Goal: Task Accomplishment & Management: Manage account settings

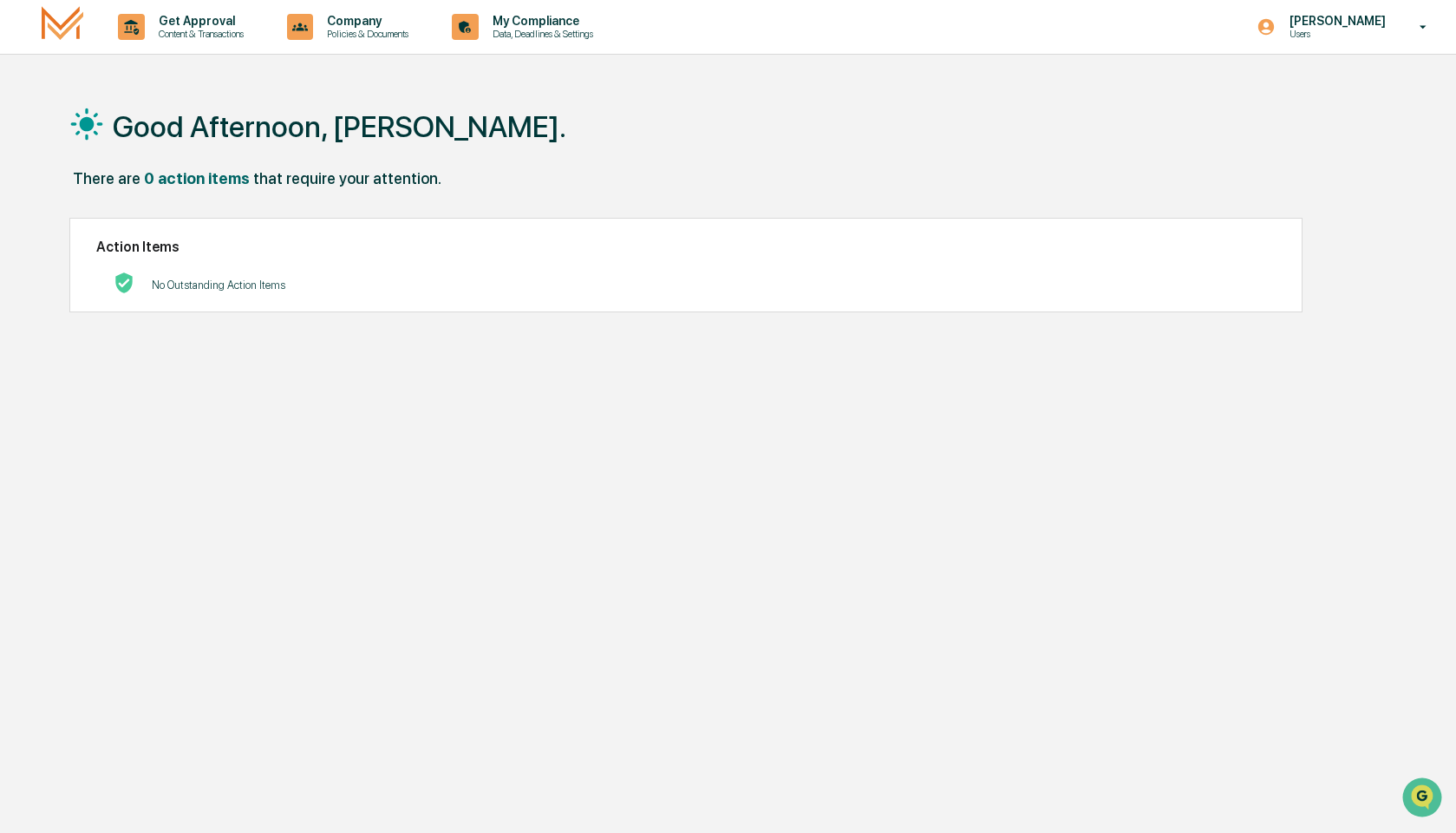
click at [1380, 37] on p "Users" at bounding box center [1334, 33] width 119 height 12
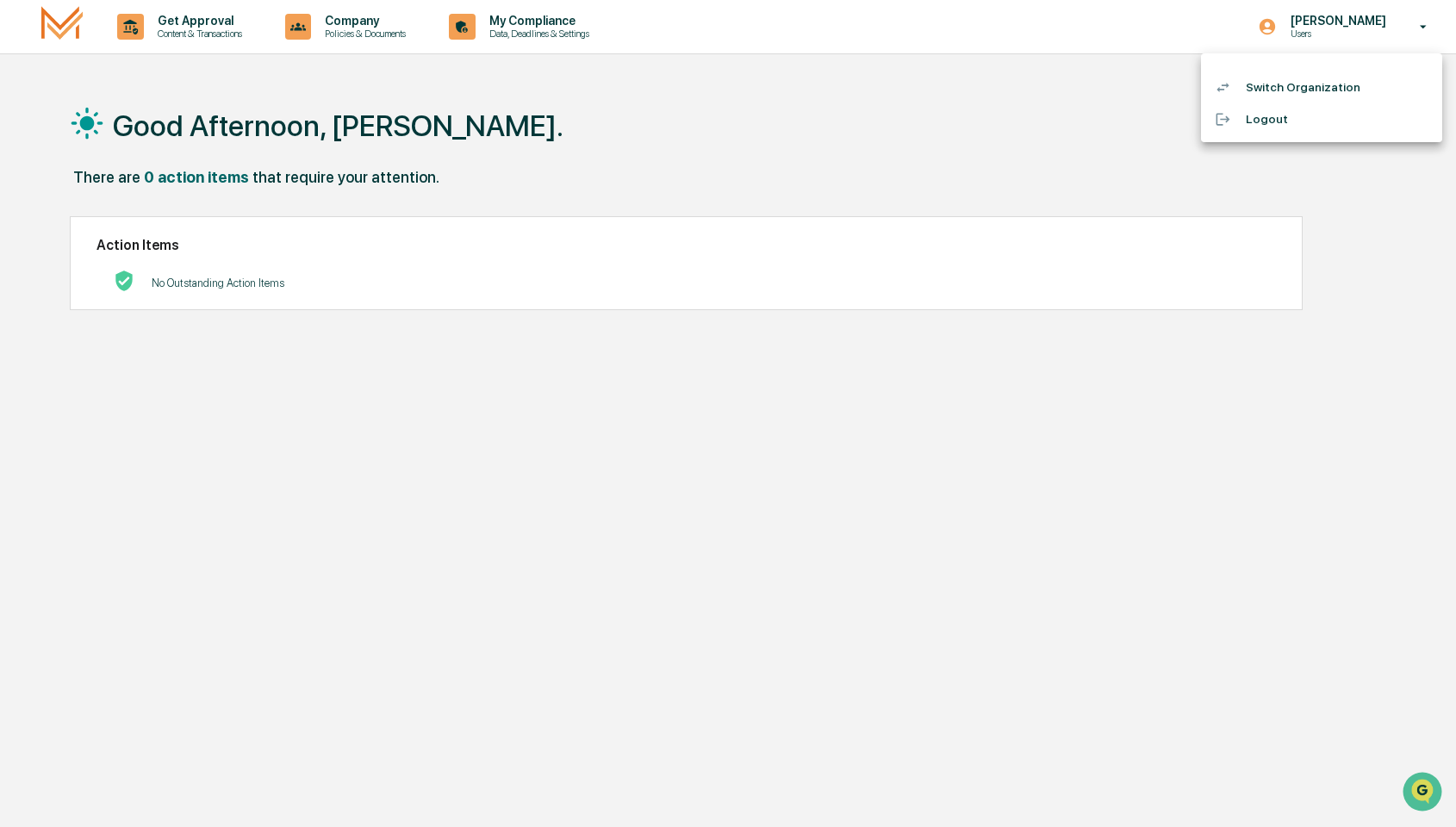
click at [219, 40] on div at bounding box center [728, 413] width 1456 height 827
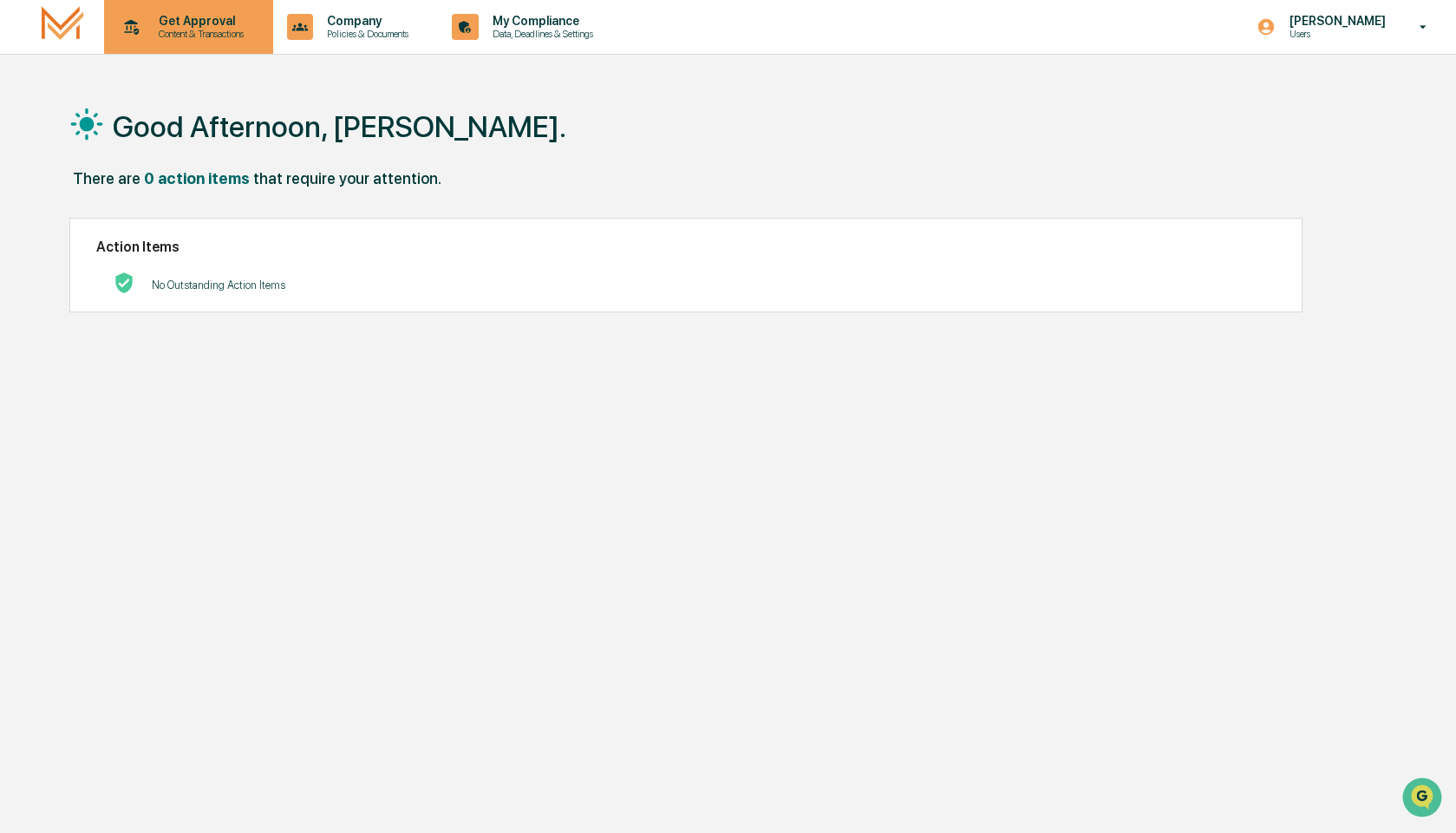
click at [216, 33] on p "Content & Transactions" at bounding box center [199, 33] width 108 height 12
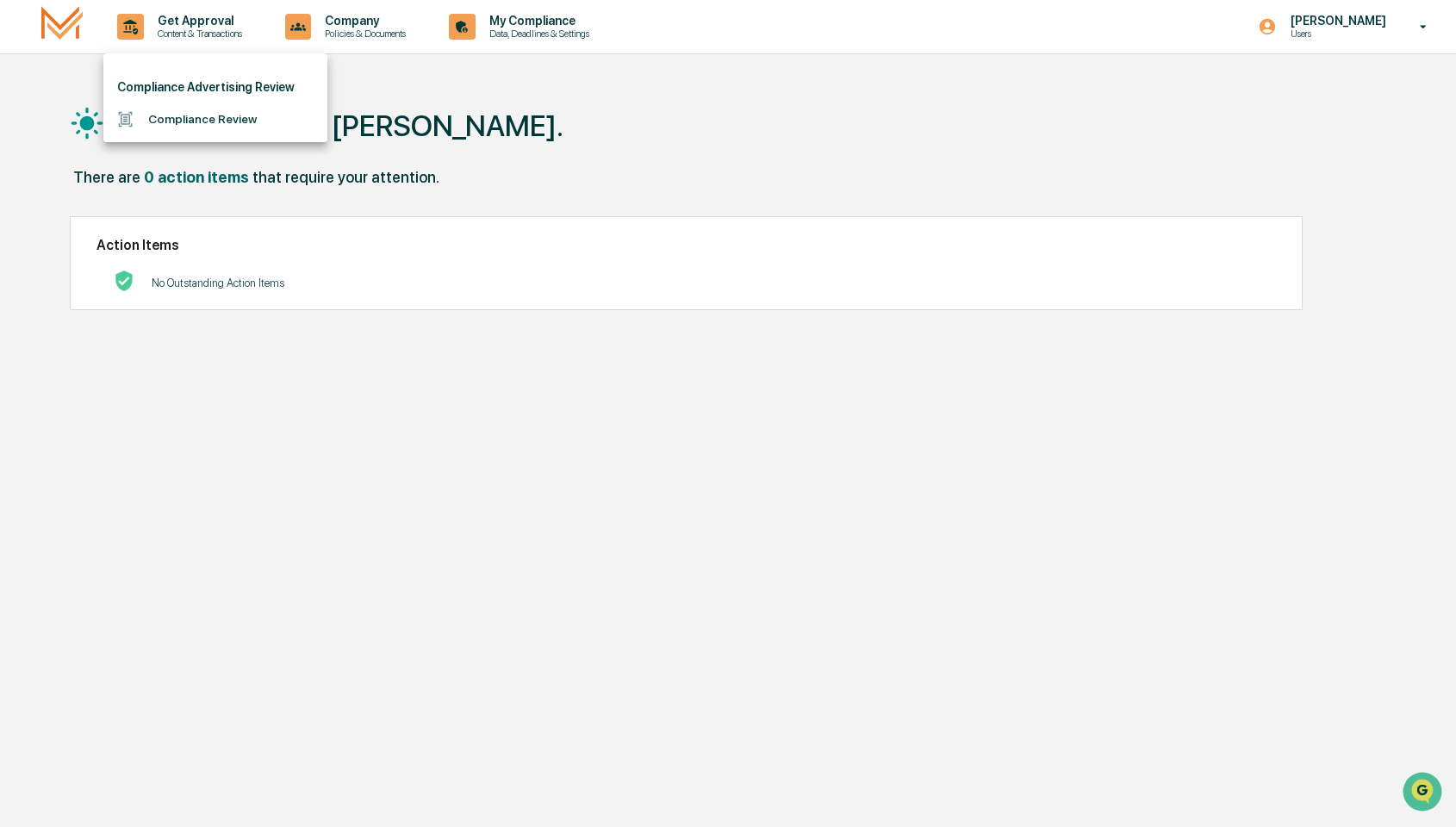
click at [599, 22] on div at bounding box center [728, 413] width 1456 height 827
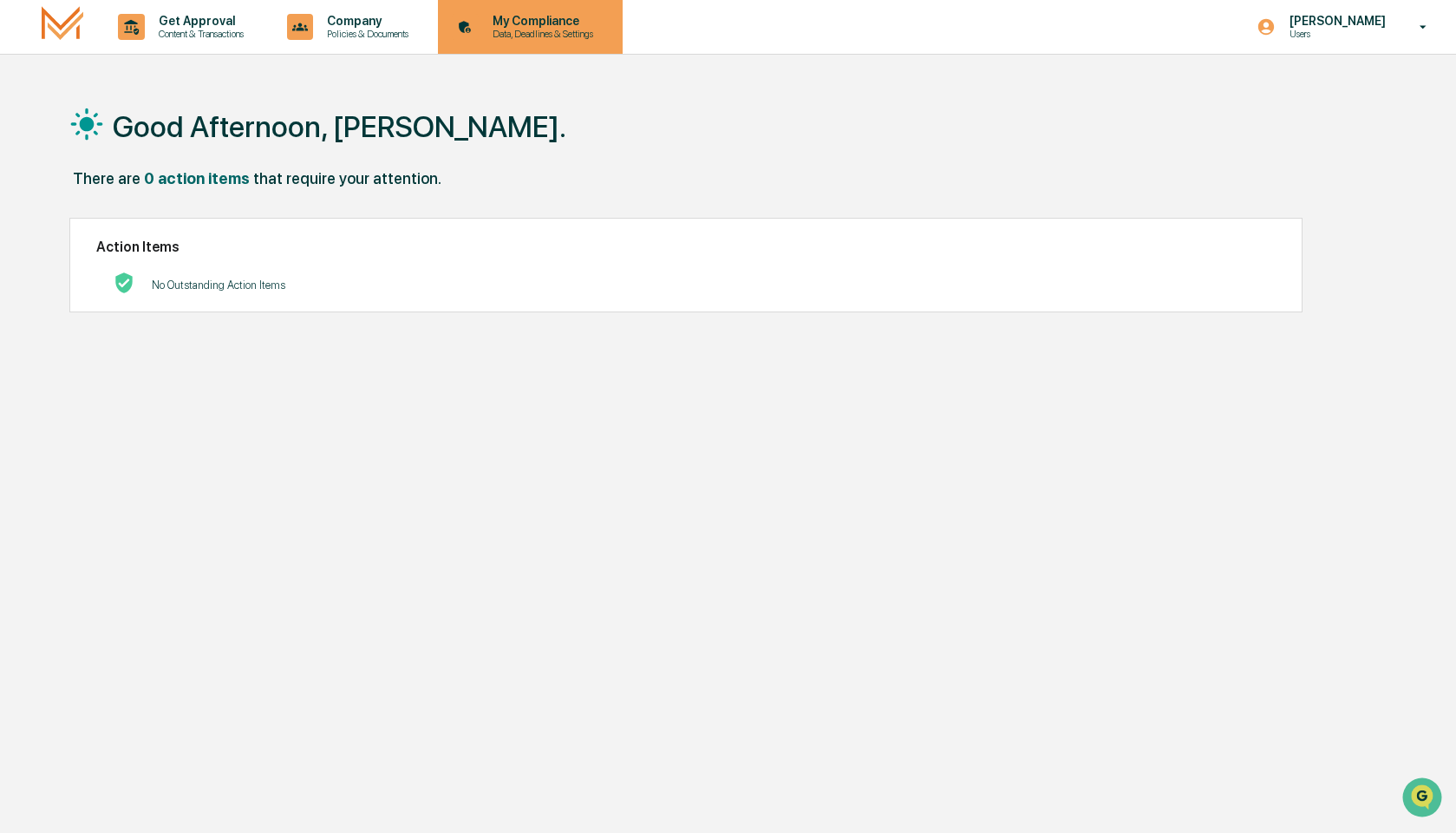
click at [582, 27] on p "Data, Deadlines & Settings" at bounding box center [541, 33] width 124 height 12
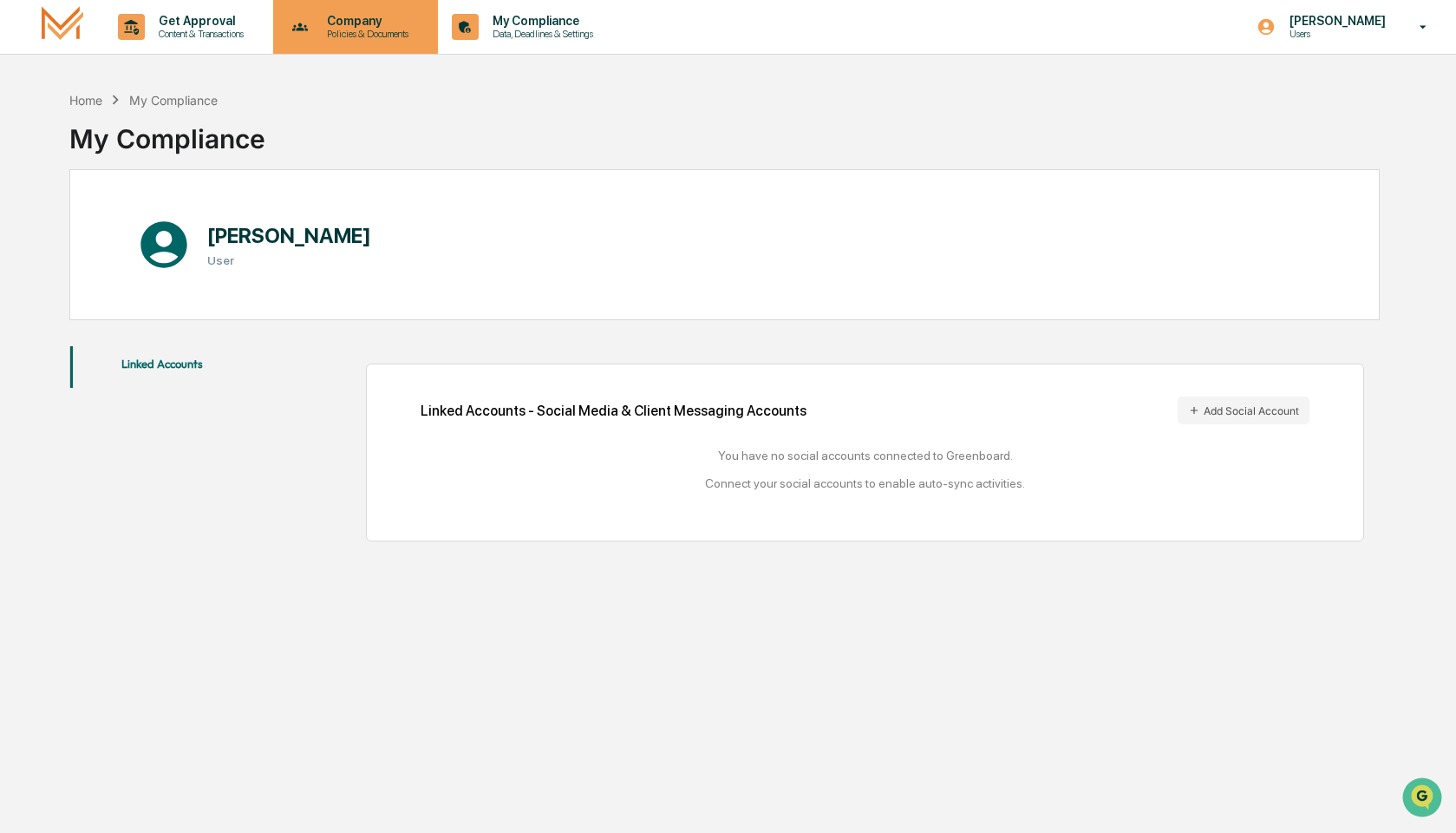
click at [380, 25] on p "Company" at bounding box center [365, 21] width 104 height 14
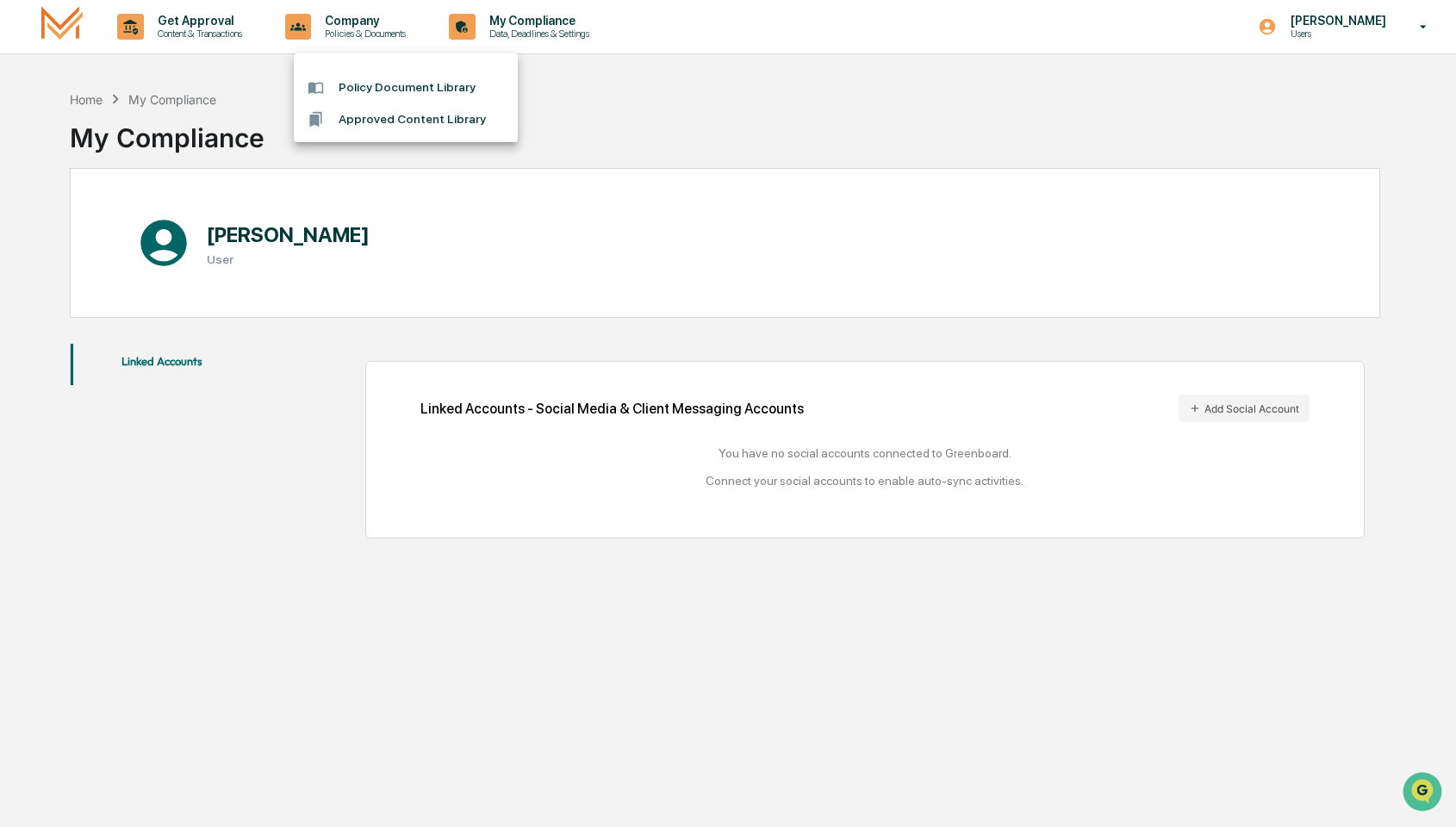
click at [164, 368] on div at bounding box center [728, 413] width 1456 height 827
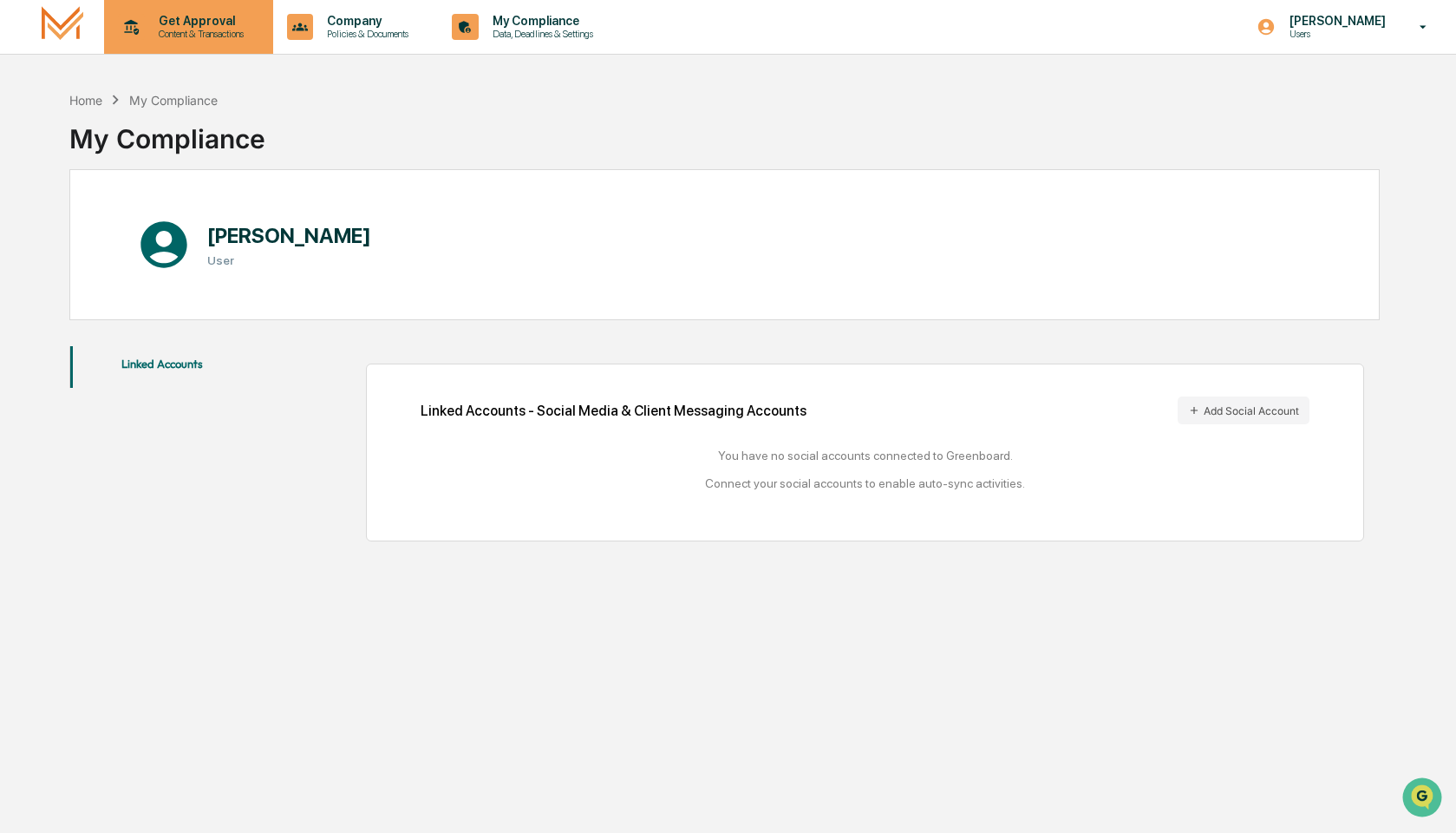
click at [243, 26] on p "Get Approval" at bounding box center [199, 21] width 108 height 14
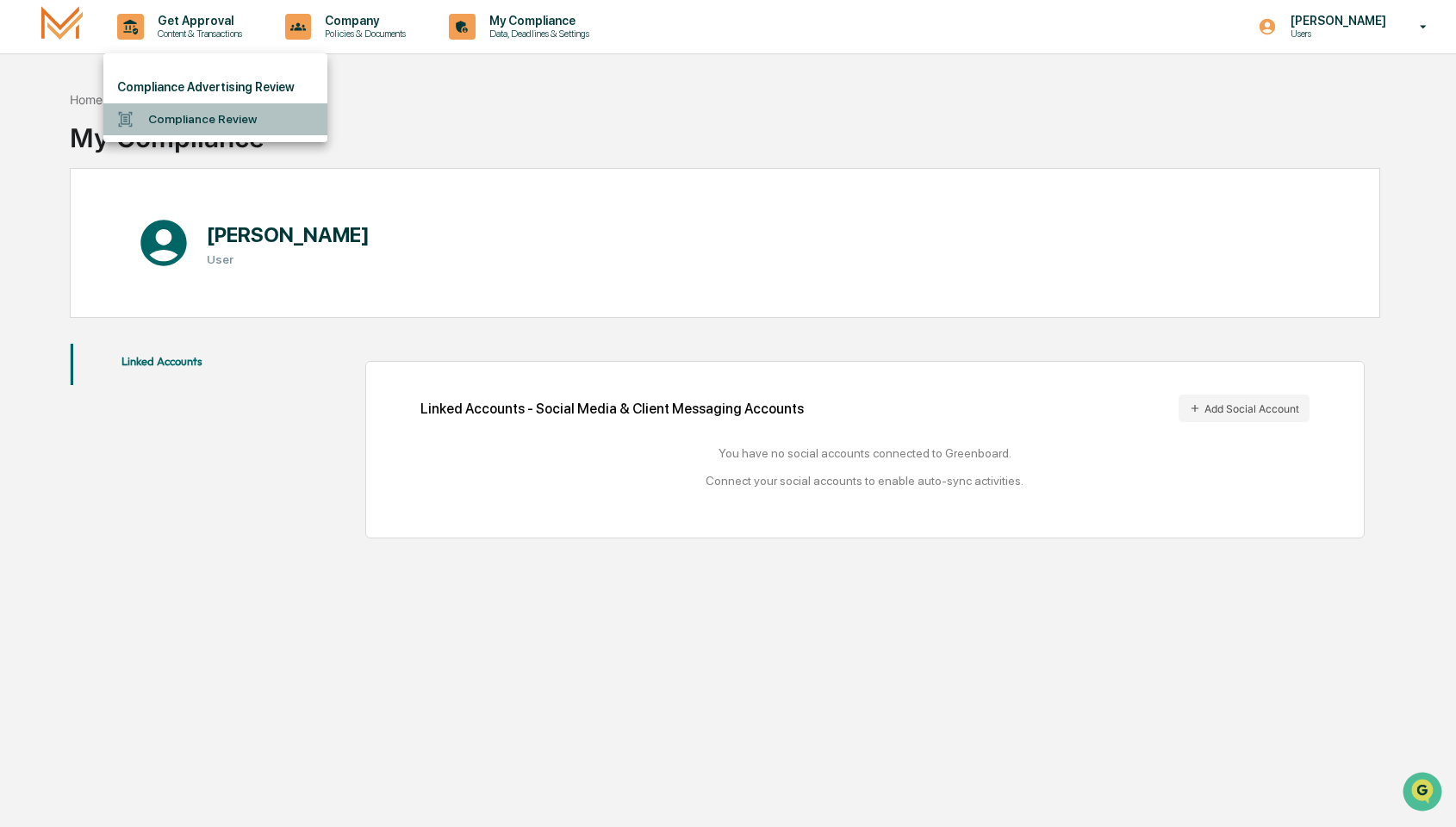
click at [225, 120] on li "Compliance Review" at bounding box center [215, 119] width 224 height 32
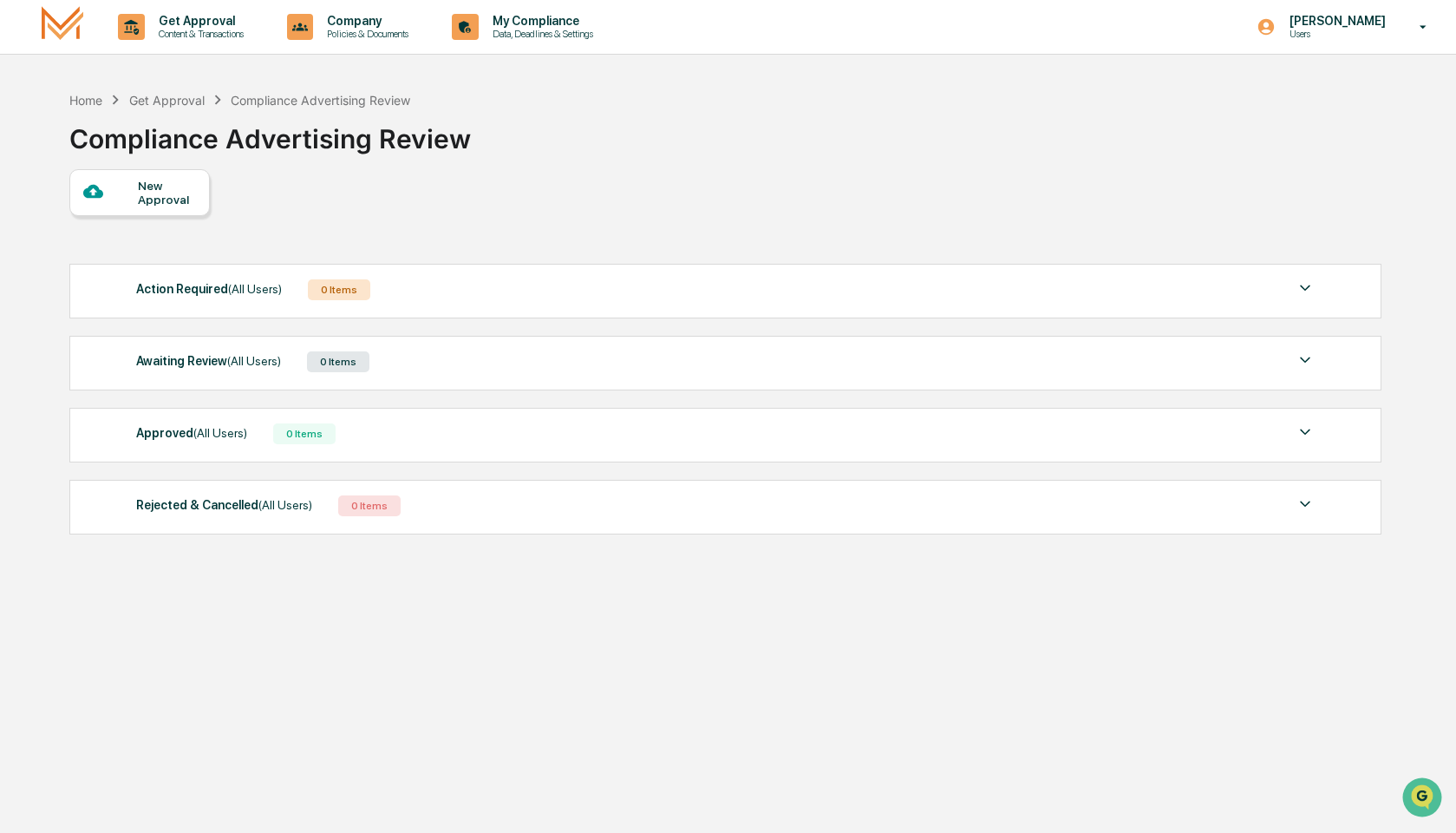
click at [431, 443] on div "Approved (All Users) 0 Items" at bounding box center [726, 434] width 1179 height 25
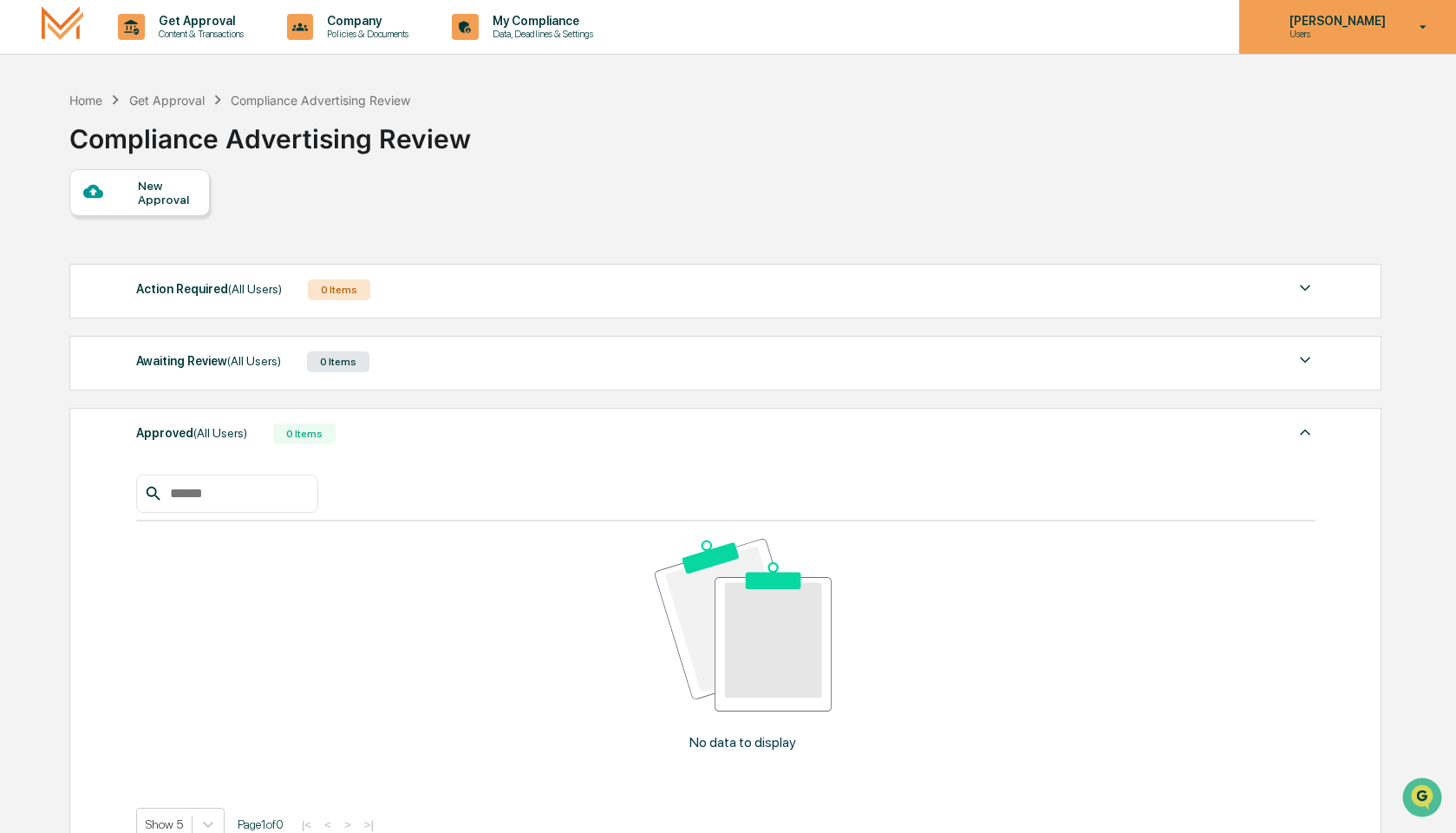
click at [1275, 19] on icon at bounding box center [1266, 26] width 19 height 19
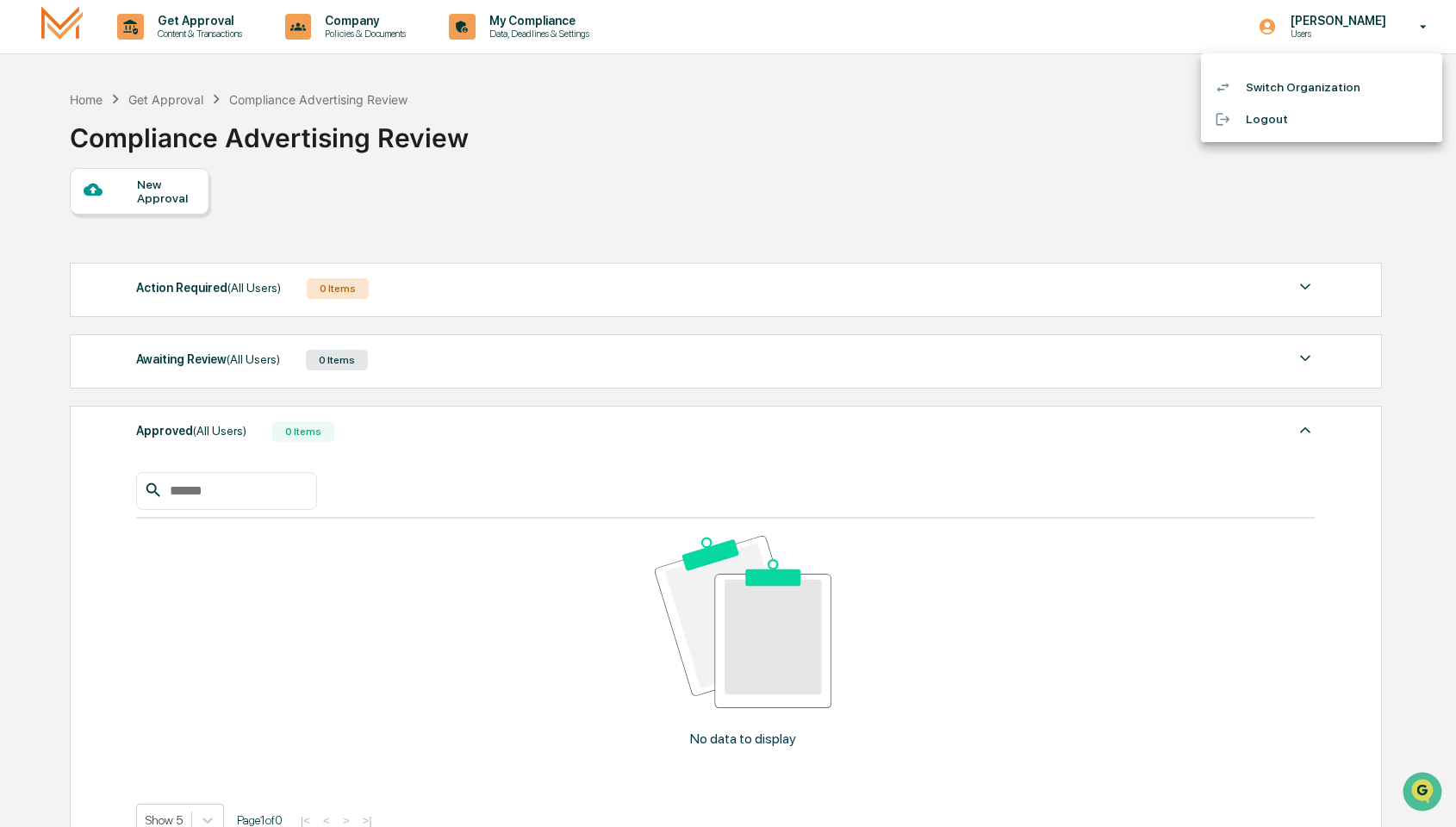
click at [1267, 79] on li "Switch Organization" at bounding box center [1322, 87] width 242 height 32
